Goal: Task Accomplishment & Management: Use online tool/utility

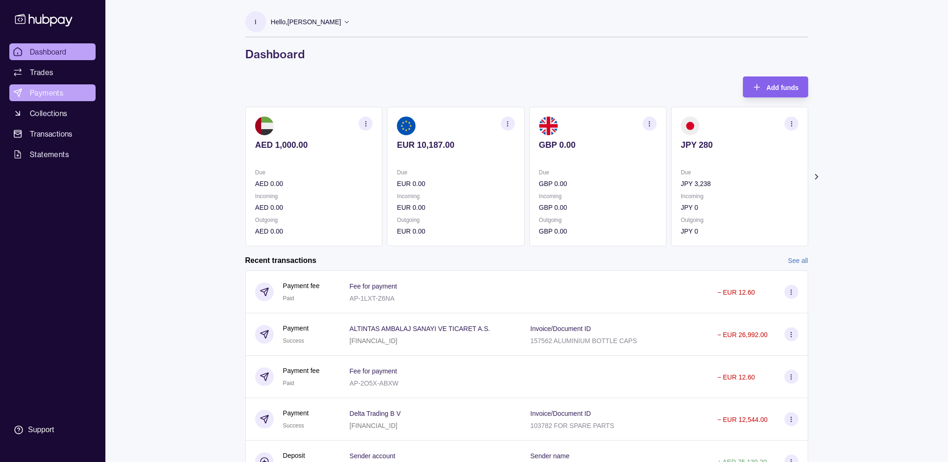
click at [55, 91] on span "Payments" at bounding box center [47, 92] width 34 height 11
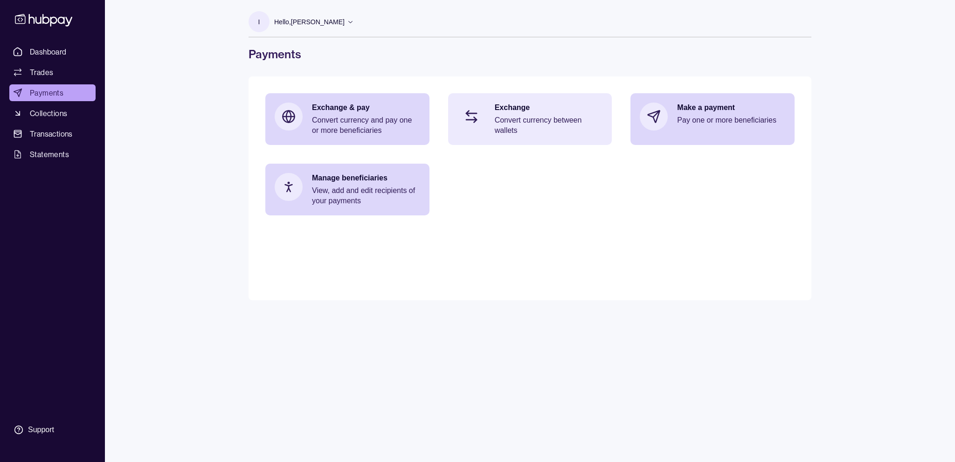
click at [528, 121] on p "Convert currency between wallets" at bounding box center [549, 125] width 108 height 21
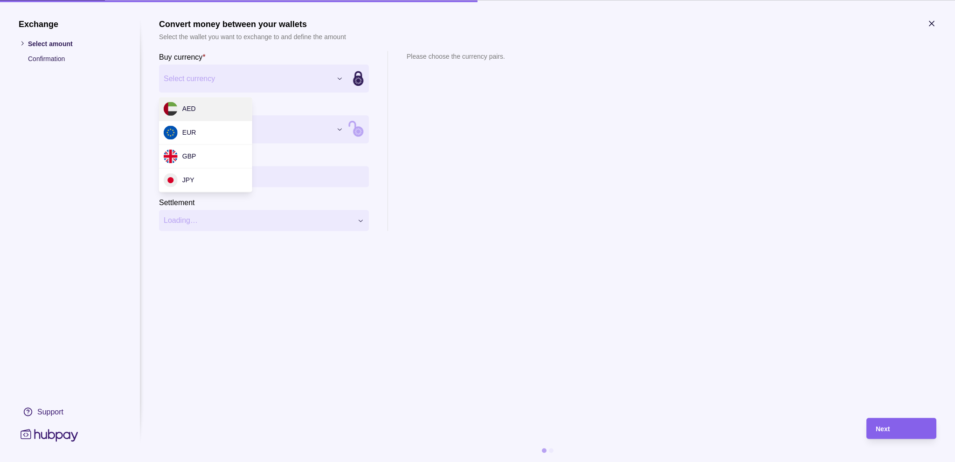
click at [340, 462] on div "Exchange Select amount Confirmation Support Convert money between your wallets …" at bounding box center [477, 462] width 955 height 0
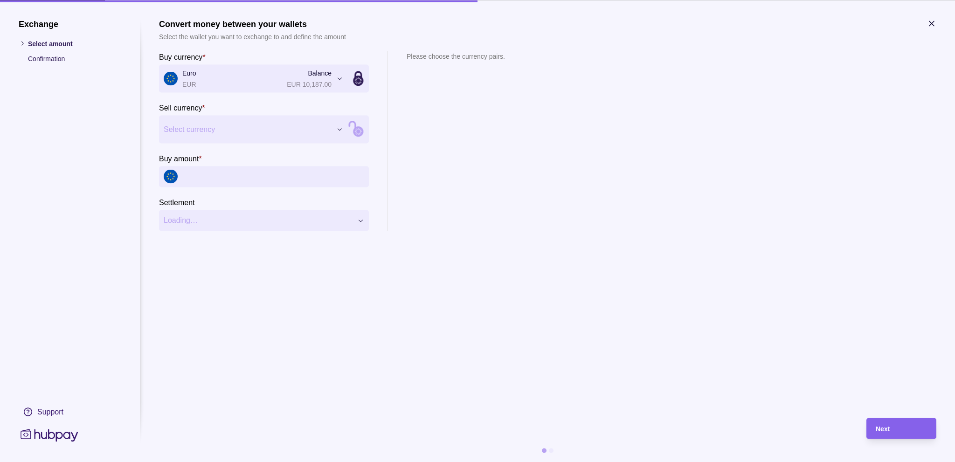
click at [247, 462] on div "Exchange Select amount Confirmation Support Convert money between your wallets …" at bounding box center [477, 462] width 955 height 0
click at [230, 176] on input "Buy amount *" at bounding box center [273, 176] width 182 height 21
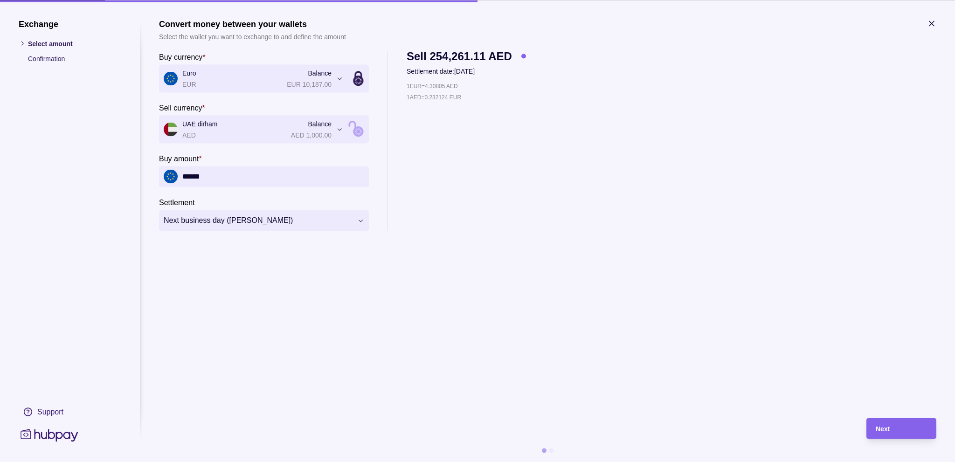
type input "******"
click at [882, 422] on div "Next" at bounding box center [894, 428] width 65 height 21
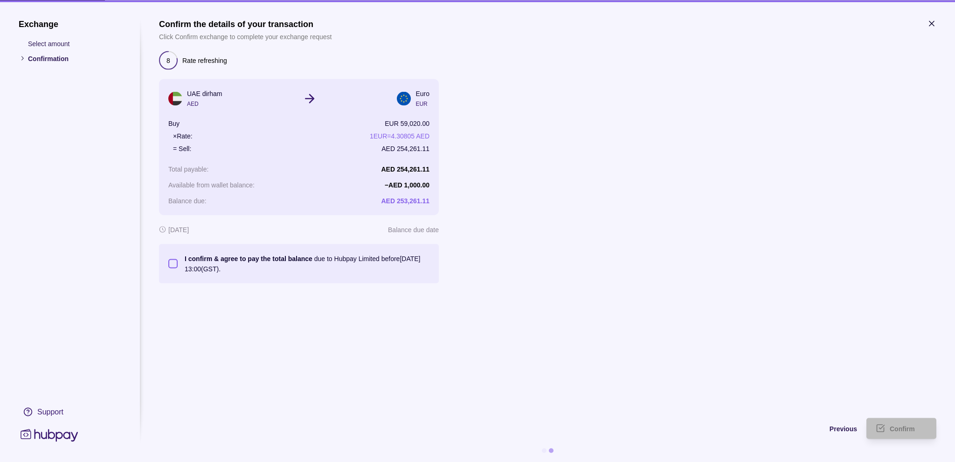
click at [168, 259] on button "I confirm & agree to pay the total balance due to Hubpay Limited before [DATE] …" at bounding box center [172, 263] width 9 height 9
click at [886, 422] on div "Confirm" at bounding box center [894, 428] width 65 height 21
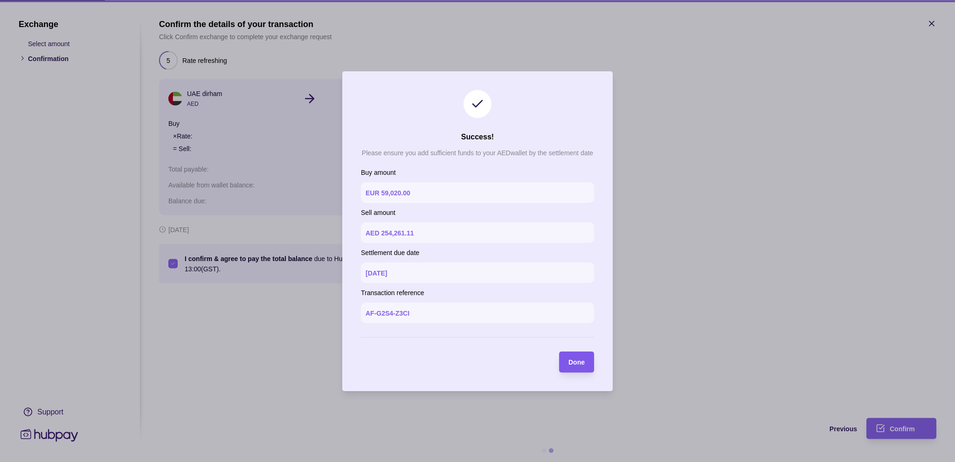
click at [579, 360] on span "Done" at bounding box center [577, 362] width 16 height 7
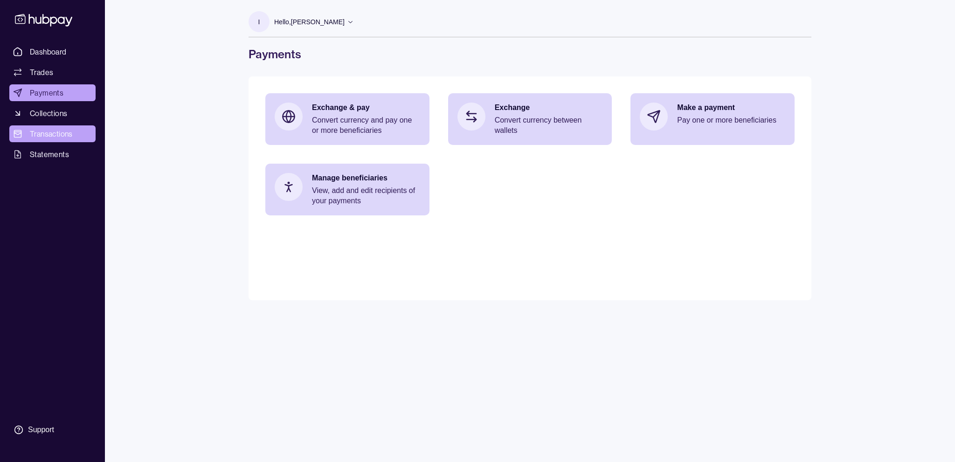
click at [65, 130] on span "Transactions" at bounding box center [51, 133] width 43 height 11
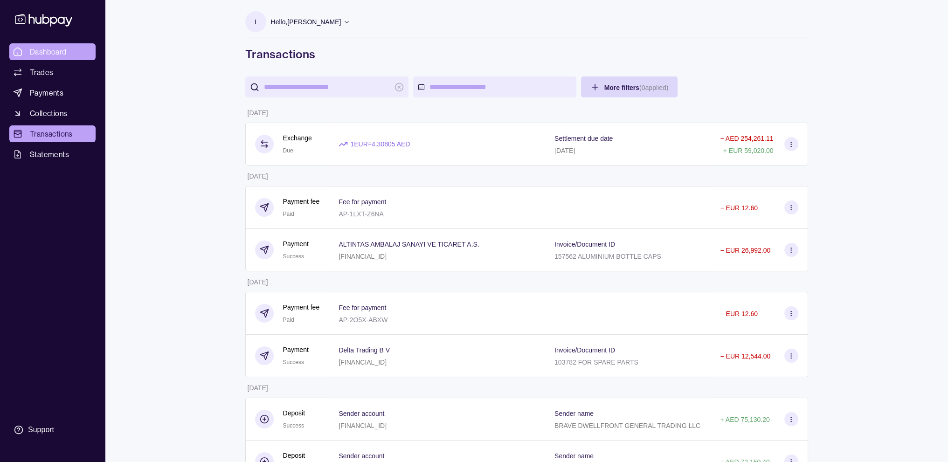
click at [42, 50] on span "Dashboard" at bounding box center [48, 51] width 37 height 11
